Goal: Information Seeking & Learning: Learn about a topic

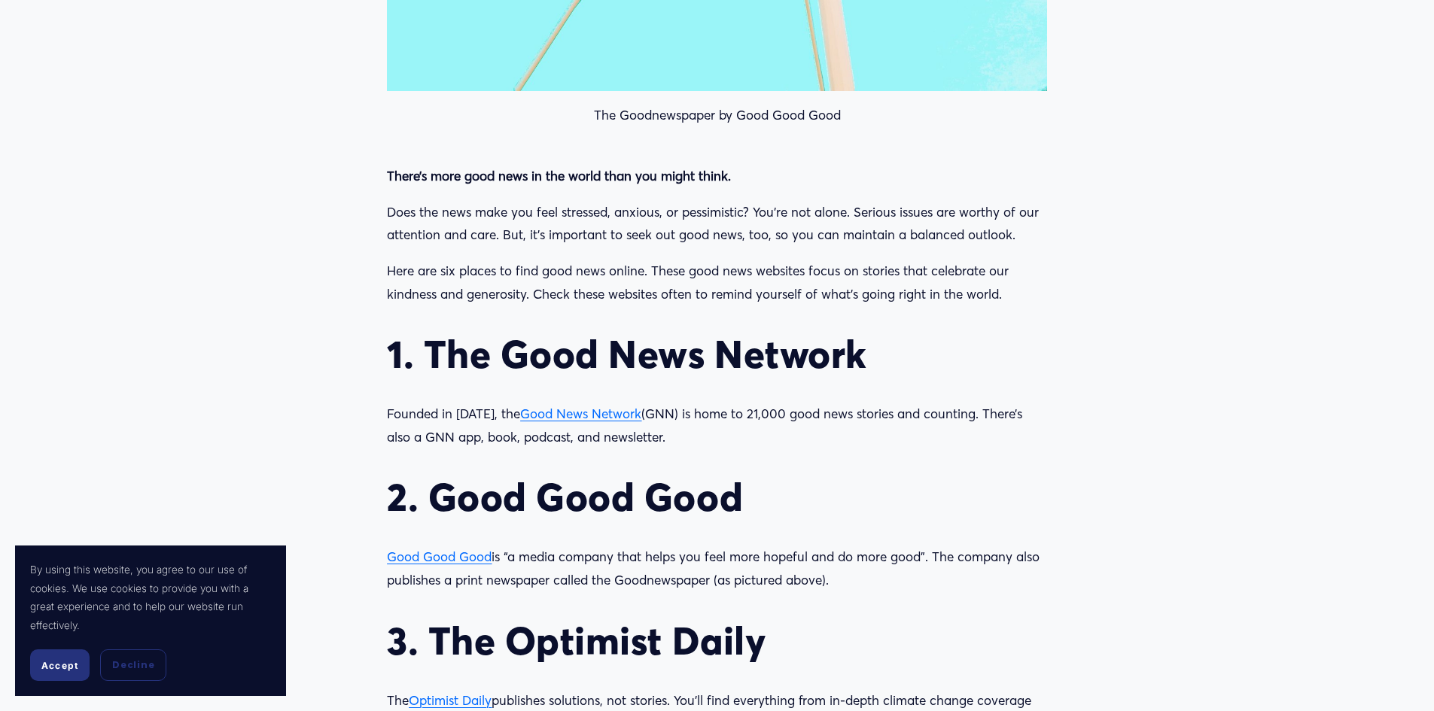
scroll to position [1280, 0]
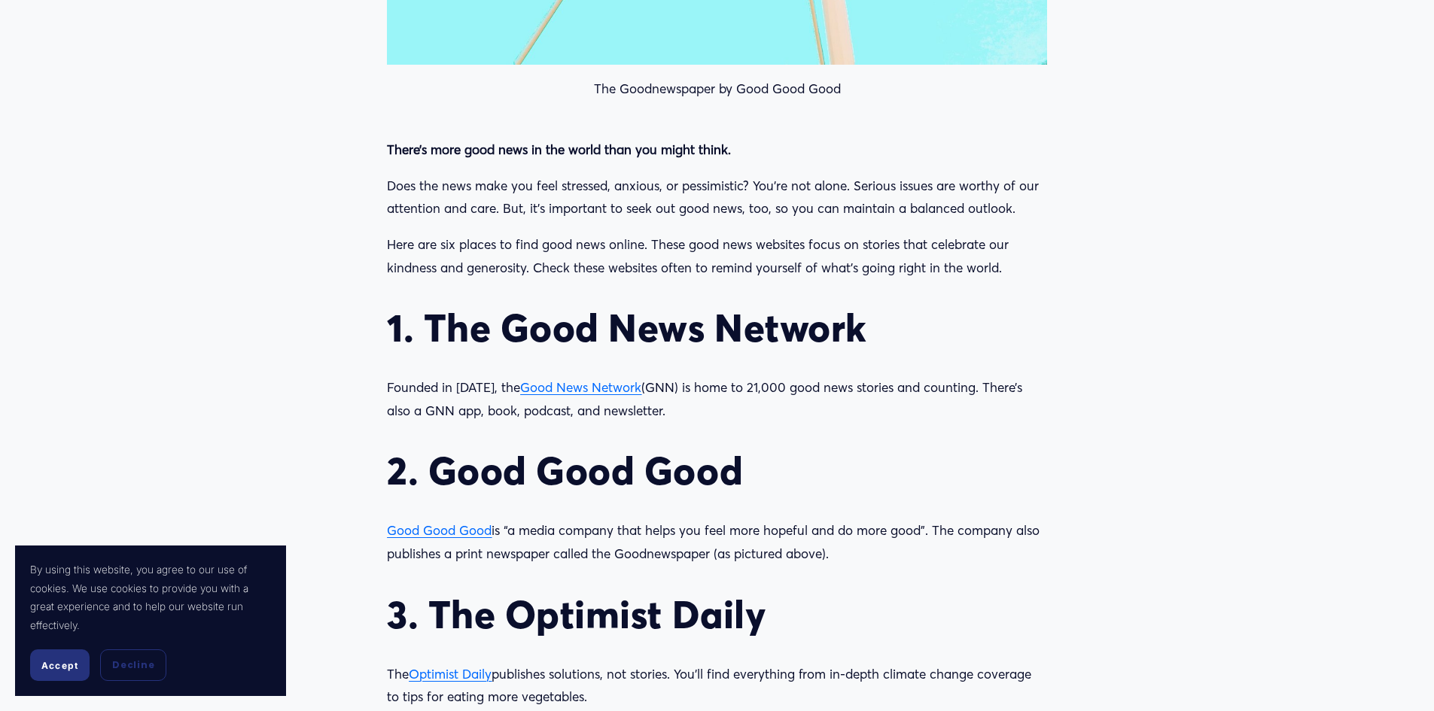
click at [551, 388] on span "Good News Network" at bounding box center [580, 387] width 121 height 16
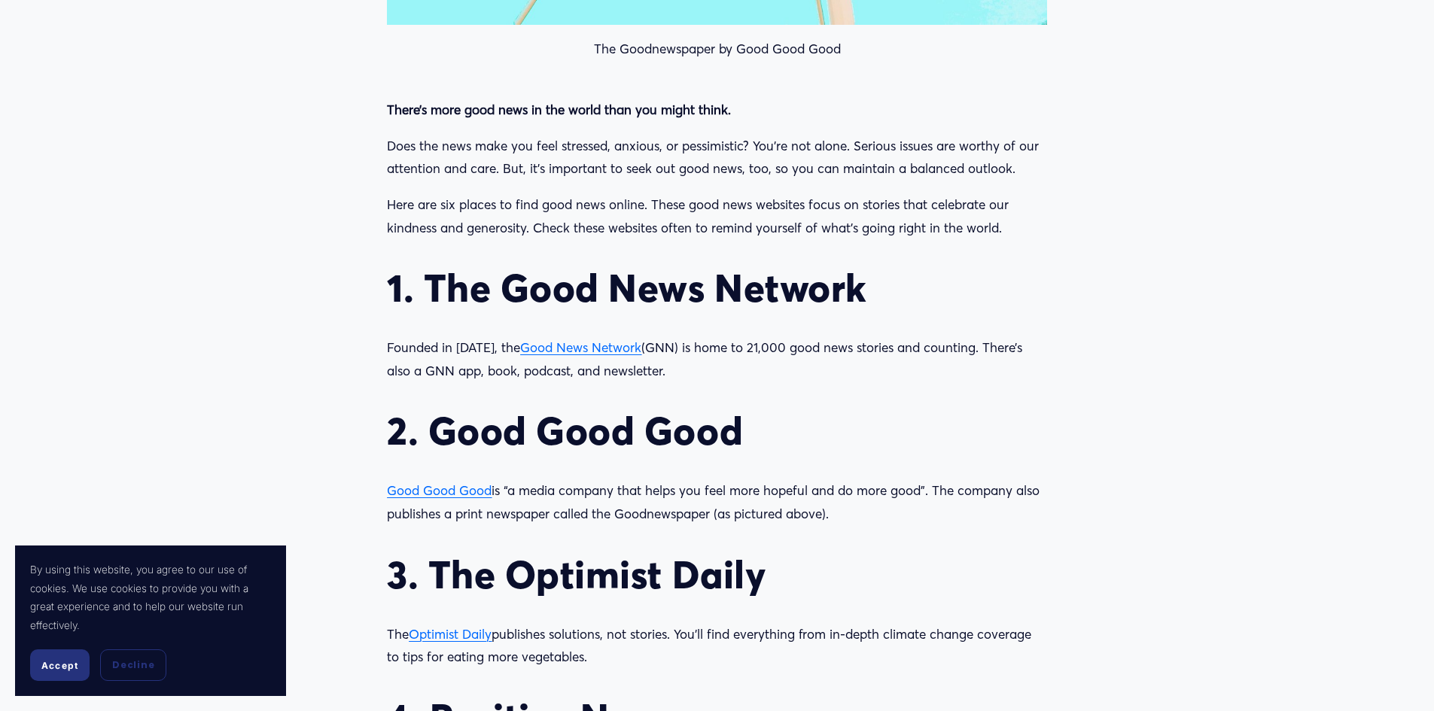
scroll to position [1355, 0]
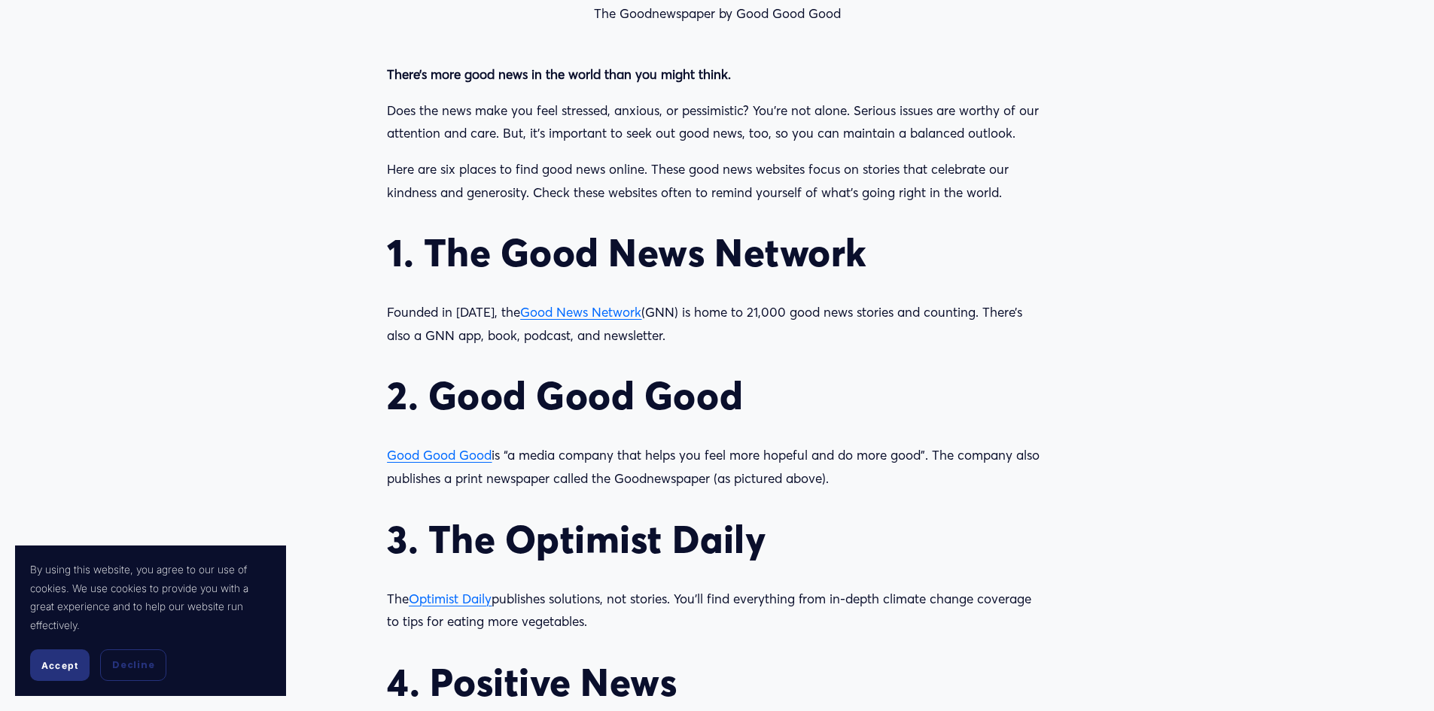
click at [482, 448] on span "Good Good Good" at bounding box center [439, 455] width 105 height 16
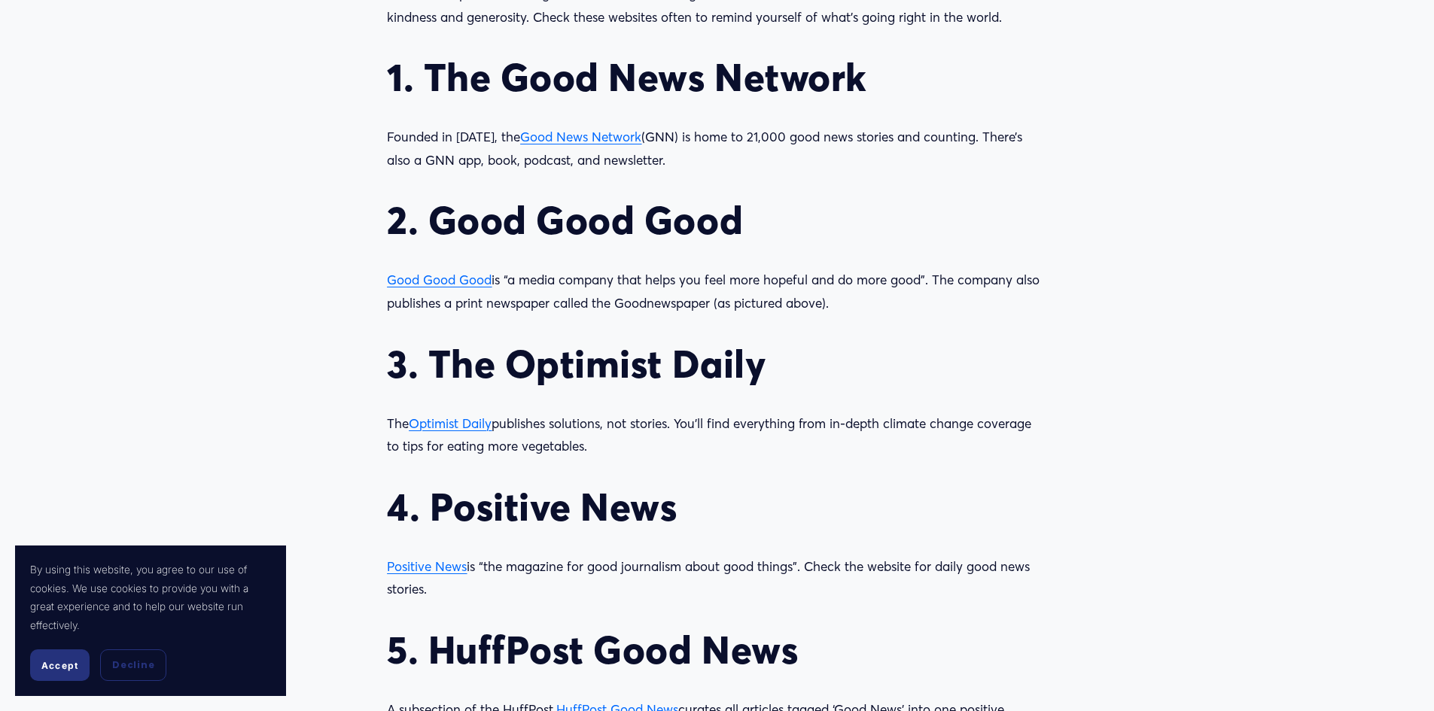
scroll to position [1581, 0]
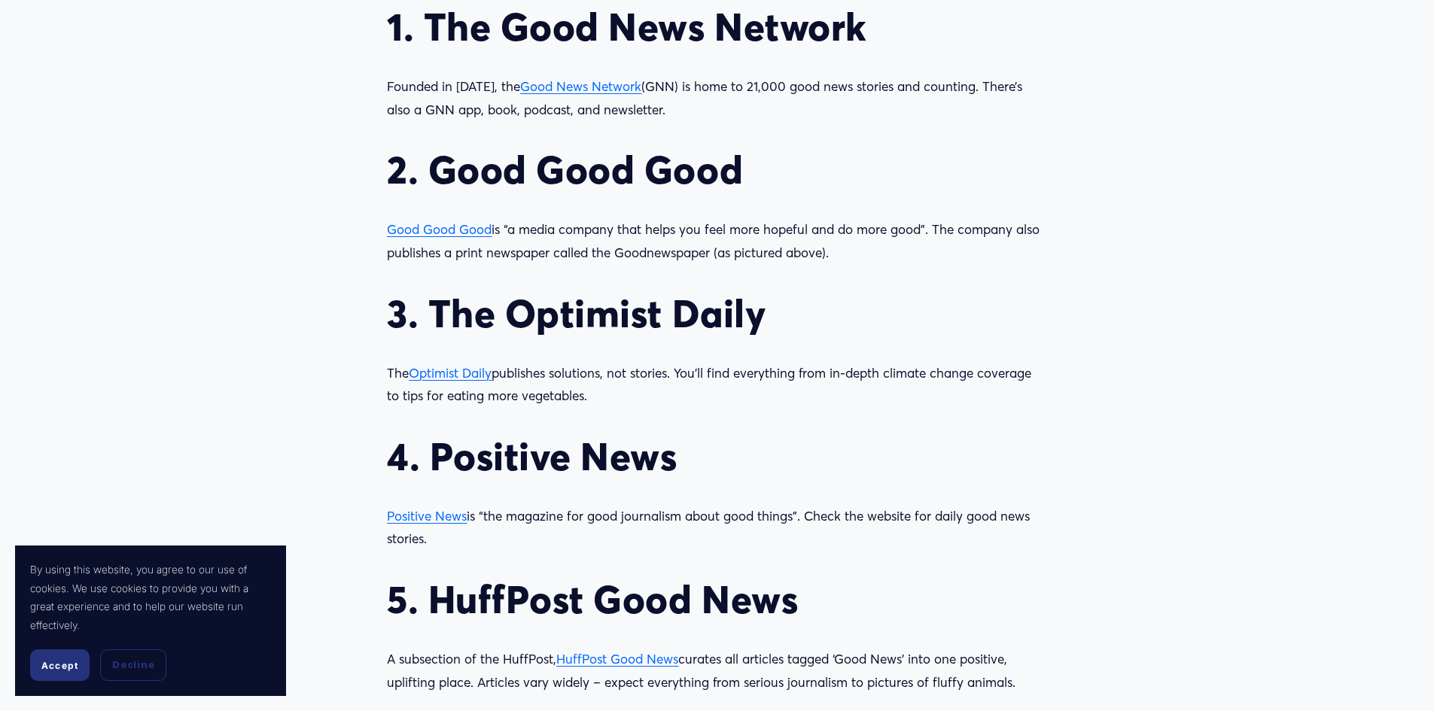
click at [457, 373] on span "Optimist Daily" at bounding box center [450, 373] width 83 height 16
